Goal: Information Seeking & Learning: Learn about a topic

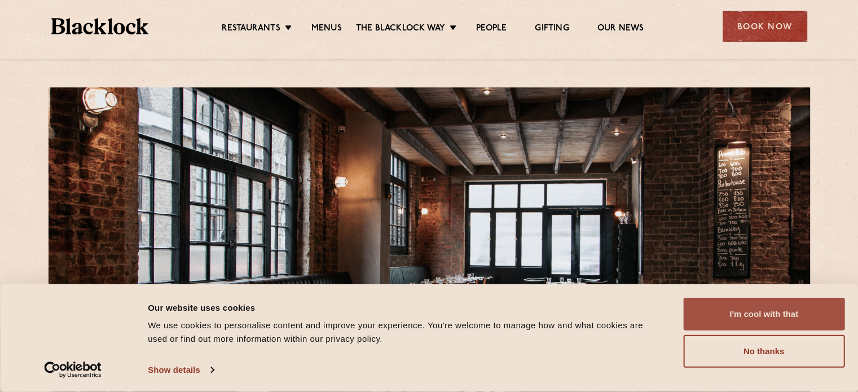
click at [748, 317] on button "I'm cool with that" at bounding box center [763, 314] width 161 height 33
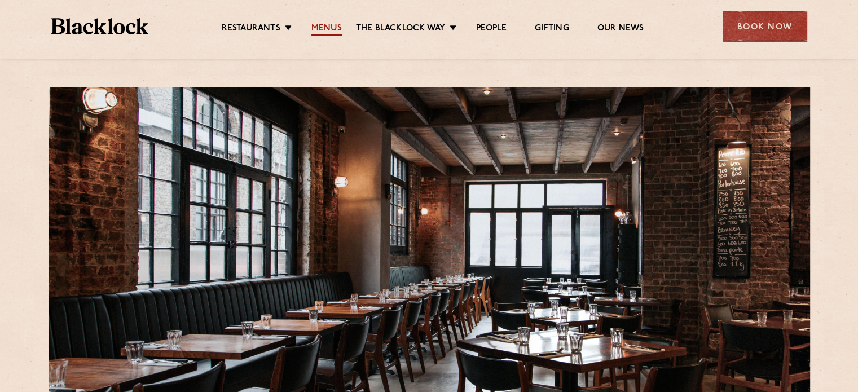
click at [324, 29] on link "Menus" at bounding box center [326, 29] width 30 height 12
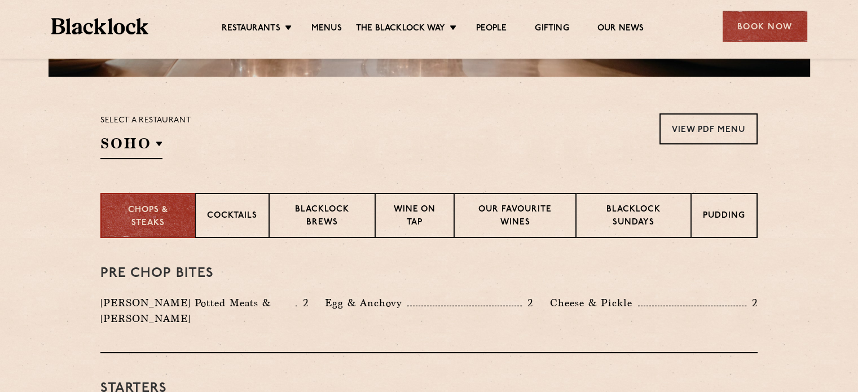
scroll to position [329, 0]
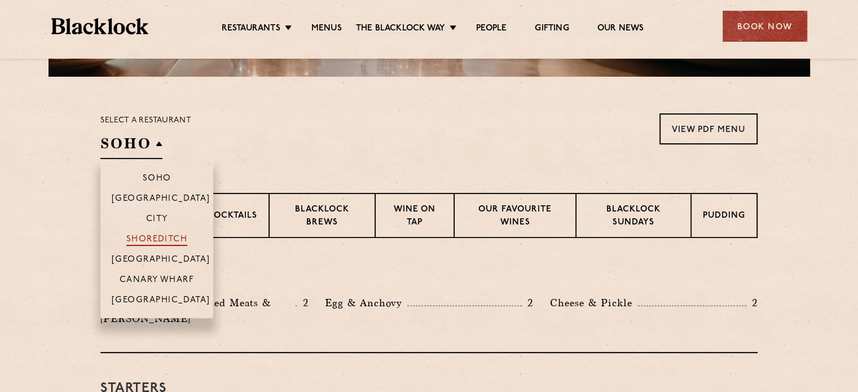
click at [149, 238] on p "Shoreditch" at bounding box center [156, 240] width 61 height 11
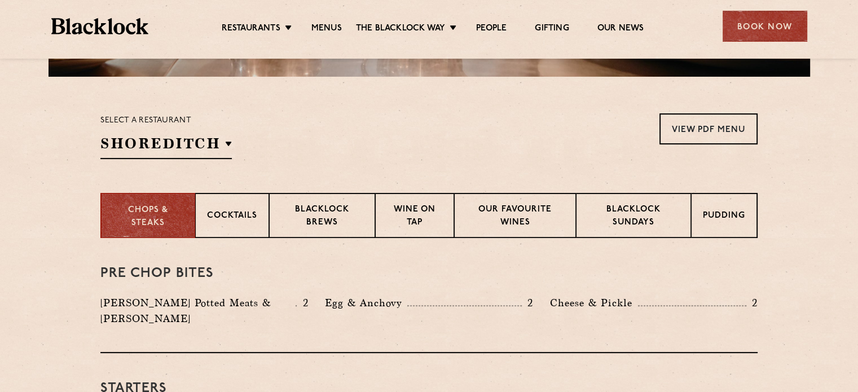
click at [73, 214] on section "Chops & Steaks Cocktails [PERSON_NAME] Brews Wine on Tap Our favourite wines [P…" at bounding box center [429, 215] width 858 height 45
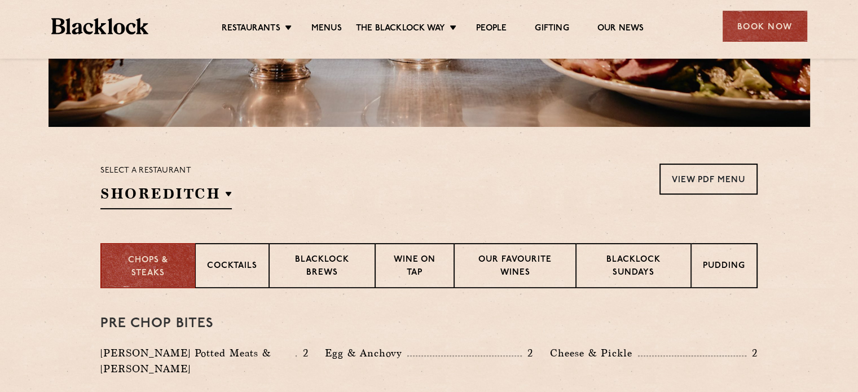
scroll to position [279, 0]
click at [647, 270] on p "Blacklock Sundays" at bounding box center [633, 267] width 91 height 27
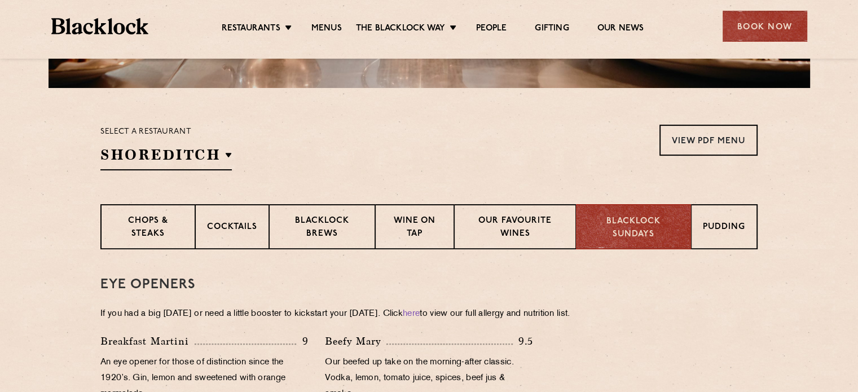
scroll to position [327, 0]
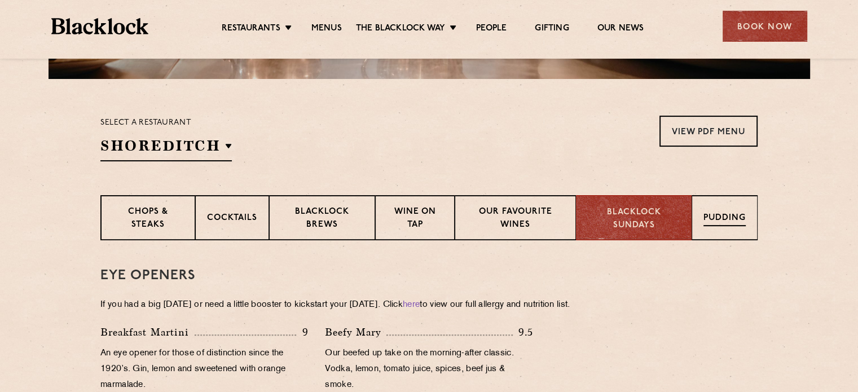
click at [721, 212] on p "Pudding" at bounding box center [724, 219] width 42 height 14
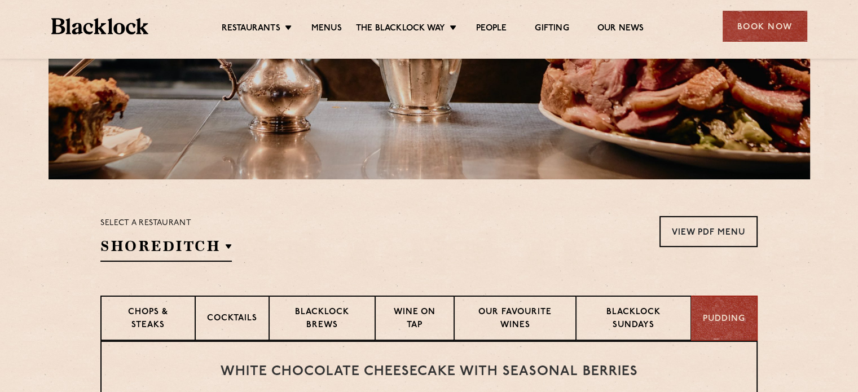
scroll to position [0, 0]
